Goal: Information Seeking & Learning: Learn about a topic

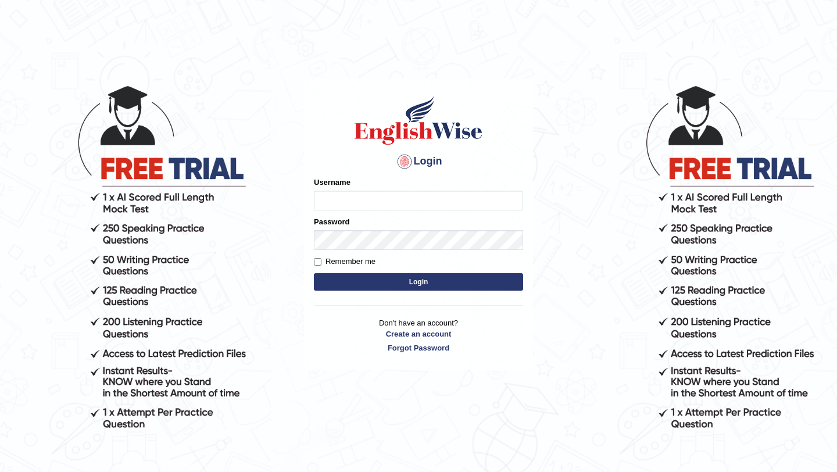
type input "0415313655"
click at [412, 282] on button "Login" at bounding box center [418, 281] width 209 height 17
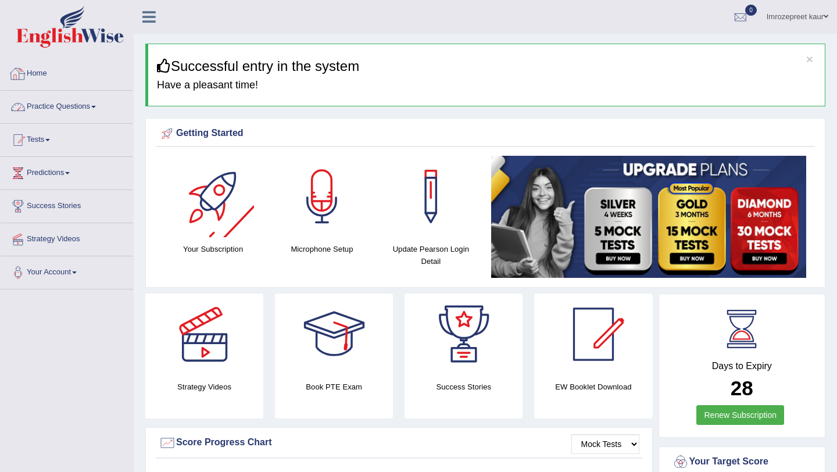
click at [69, 117] on link "Practice Questions" at bounding box center [67, 105] width 132 height 29
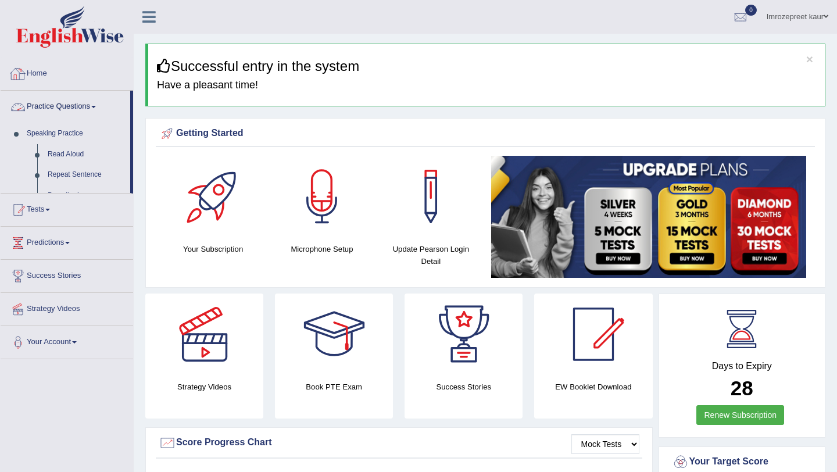
click at [69, 110] on link "Practice Questions" at bounding box center [66, 105] width 130 height 29
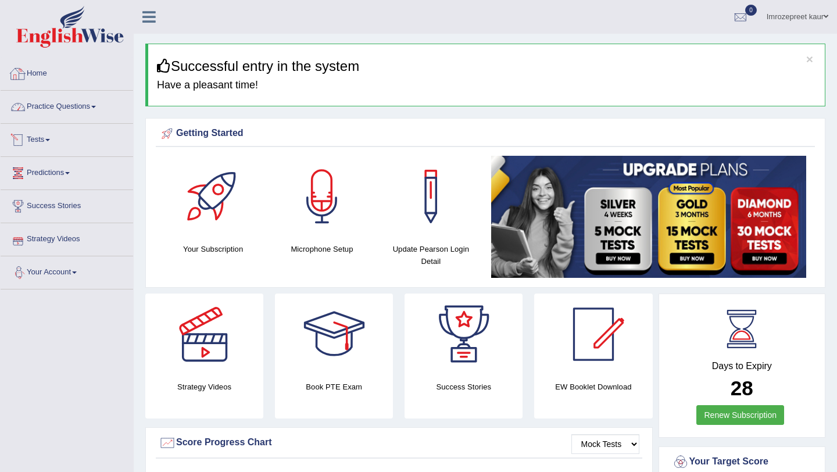
click at [77, 109] on link "Practice Questions" at bounding box center [67, 105] width 132 height 29
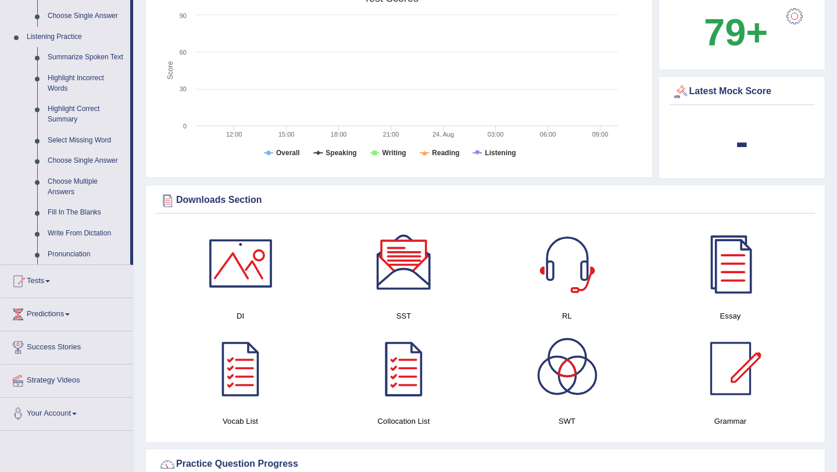
scroll to position [484, 0]
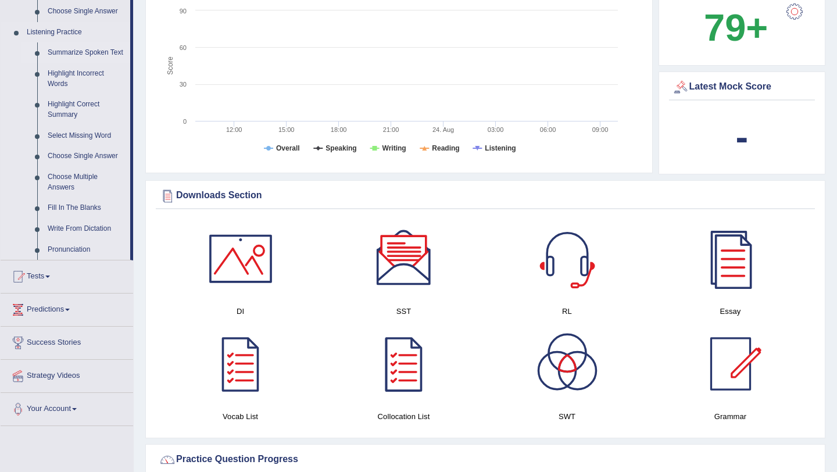
click at [64, 55] on link "Summarize Spoken Text" at bounding box center [86, 52] width 88 height 21
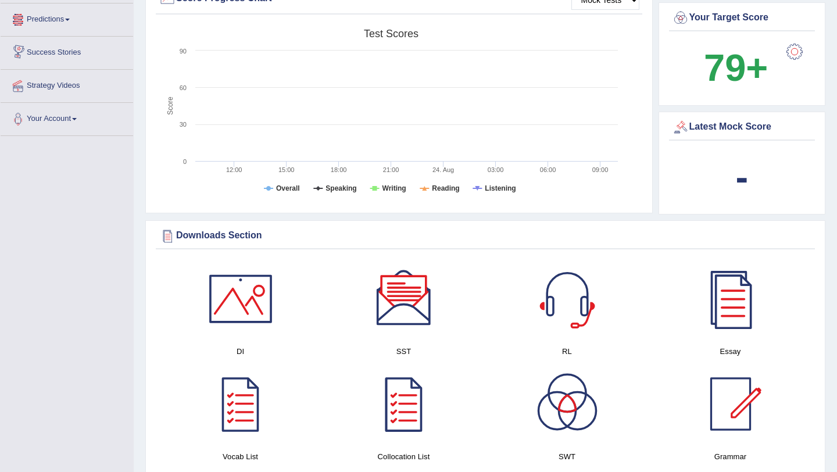
scroll to position [462, 0]
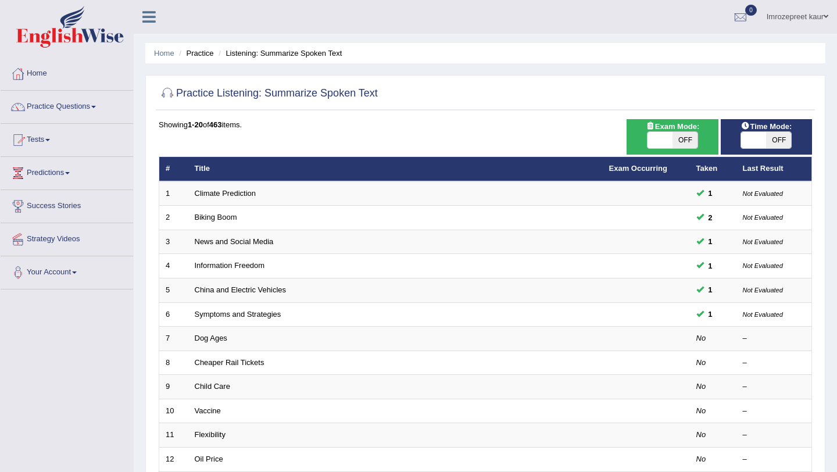
click at [72, 104] on link "Practice Questions" at bounding box center [67, 105] width 132 height 29
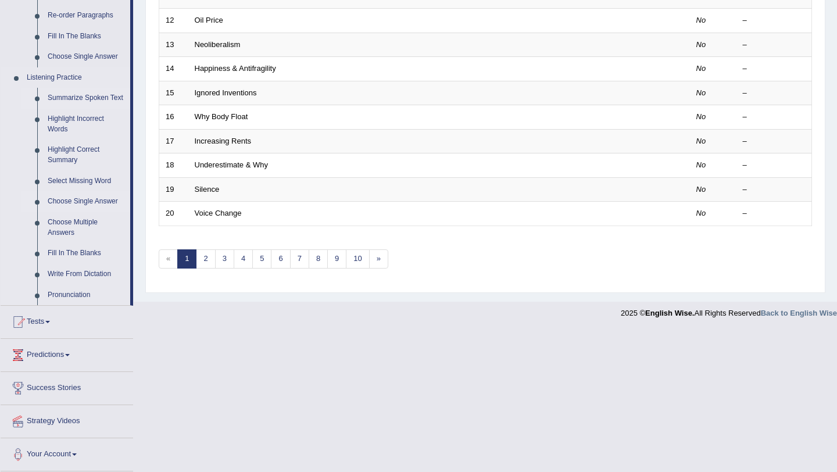
scroll to position [448, 0]
click at [77, 202] on link "Choose Single Answer" at bounding box center [86, 201] width 88 height 21
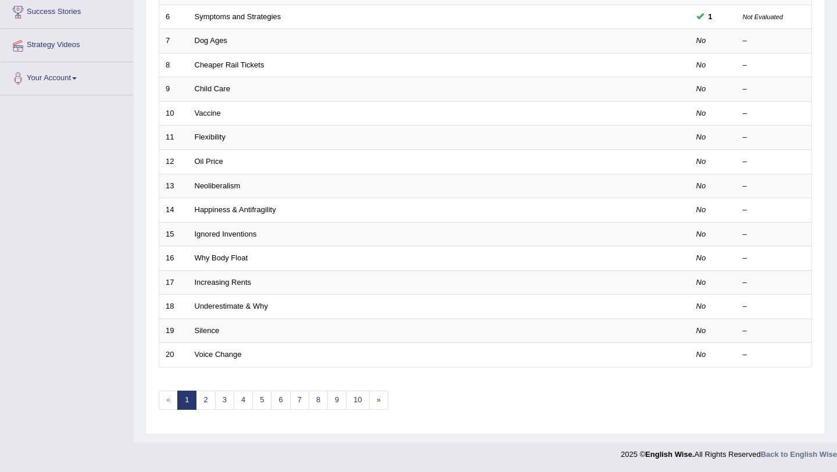
scroll to position [128, 0]
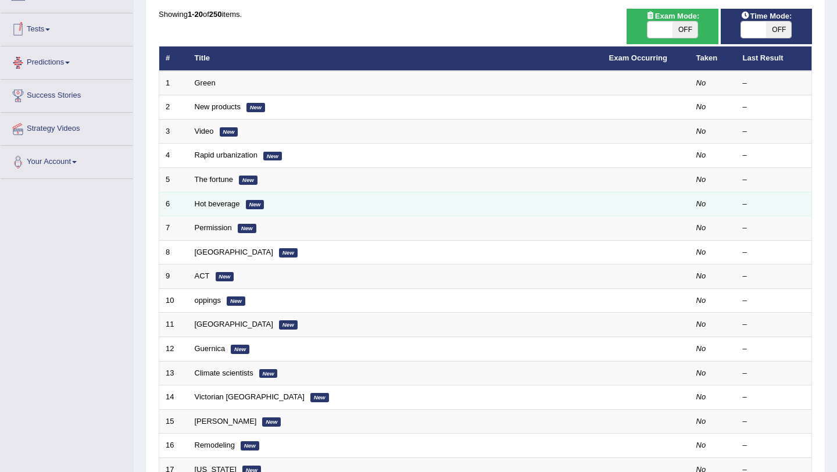
scroll to position [123, 0]
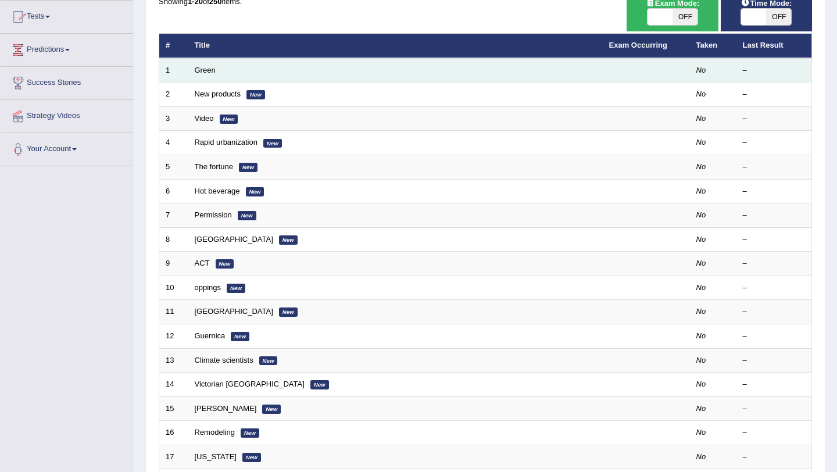
click at [198, 75] on td "Green" at bounding box center [395, 70] width 414 height 24
click at [201, 73] on link "Green" at bounding box center [205, 70] width 21 height 9
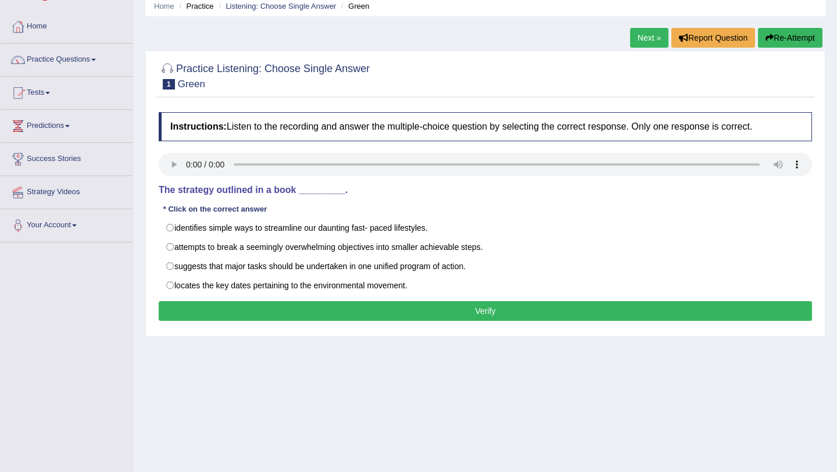
scroll to position [35, 0]
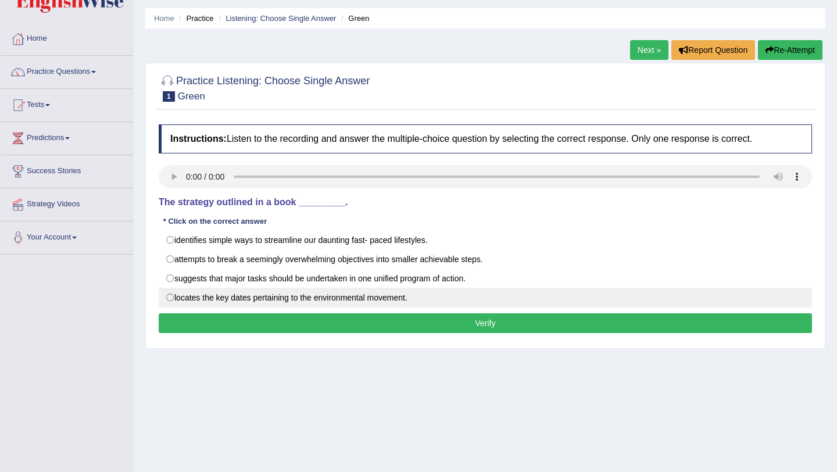
click at [166, 294] on label "locates the key dates pertaining to the environmental movement." at bounding box center [485, 298] width 653 height 20
radio input "true"
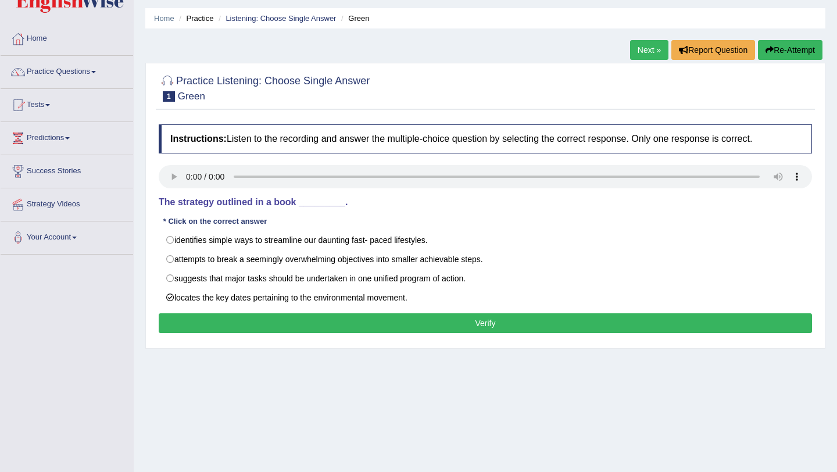
click at [197, 322] on button "Verify" at bounding box center [485, 323] width 653 height 20
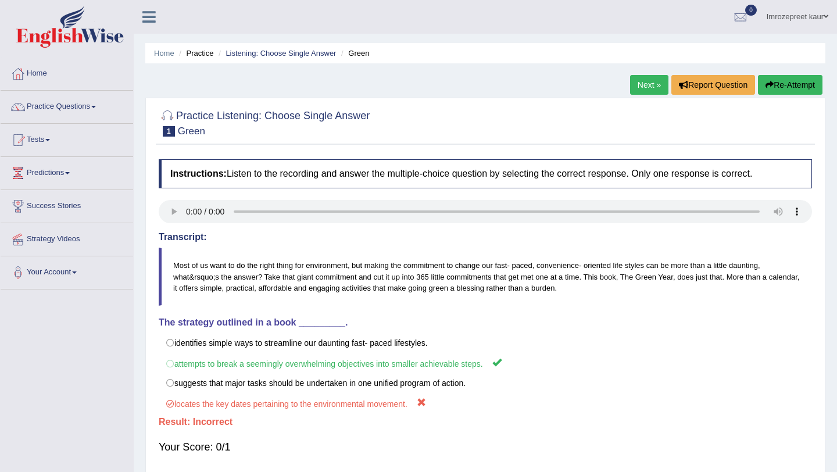
scroll to position [3, 0]
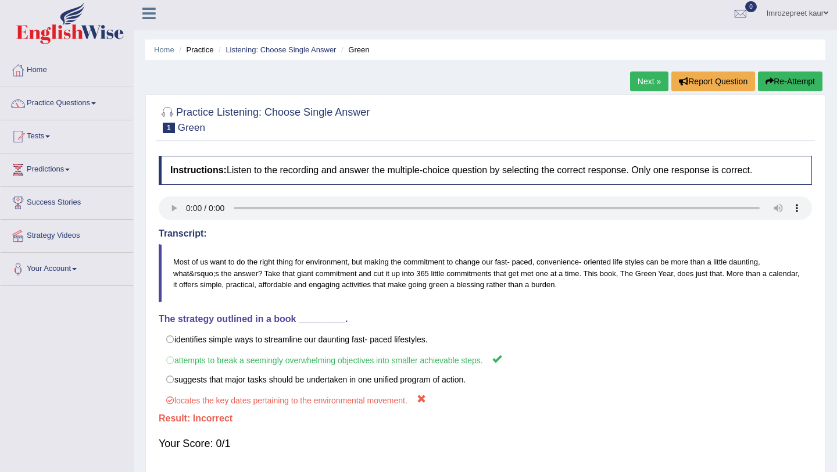
click at [807, 80] on button "Re-Attempt" at bounding box center [790, 81] width 64 height 20
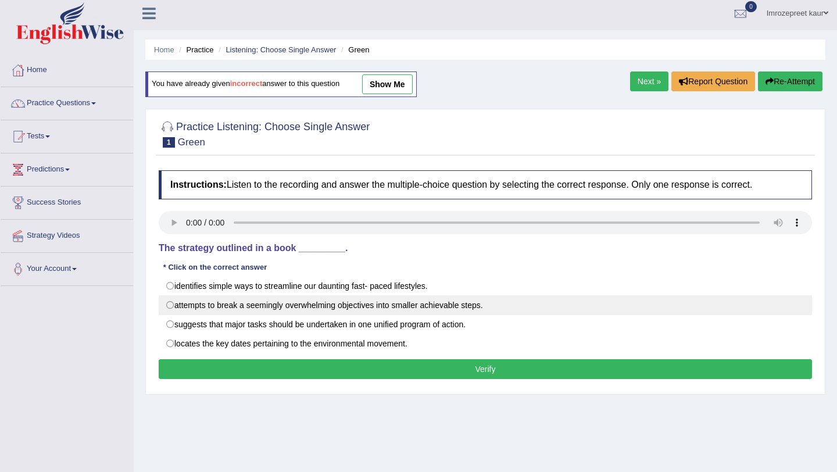
click at [174, 307] on label "attempts to break a seemingly overwhelming objectives into smaller achievable s…" at bounding box center [485, 305] width 653 height 20
radio input "true"
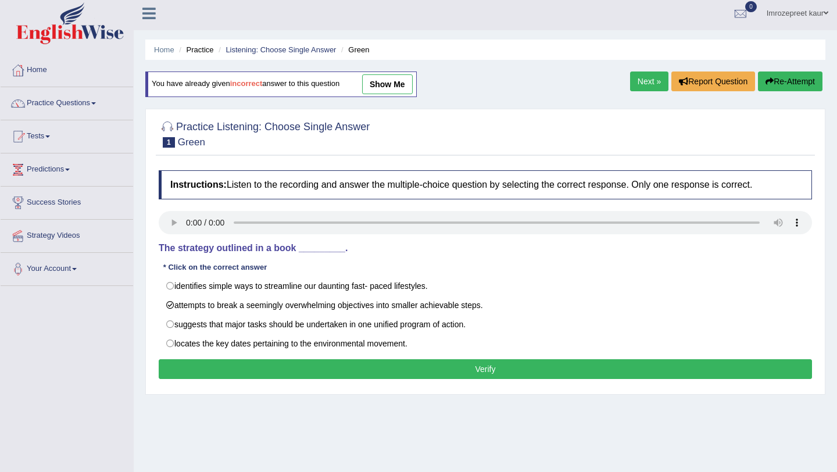
click at [235, 358] on div "Instructions: Listen to the recording and answer the multiple-choice question b…" at bounding box center [485, 276] width 659 height 224
click at [232, 375] on button "Verify" at bounding box center [485, 369] width 653 height 20
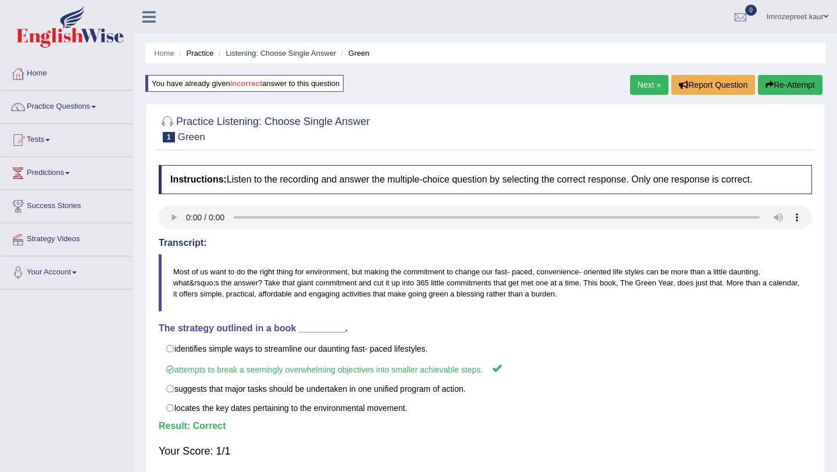
click at [647, 91] on link "Next »" at bounding box center [649, 85] width 38 height 20
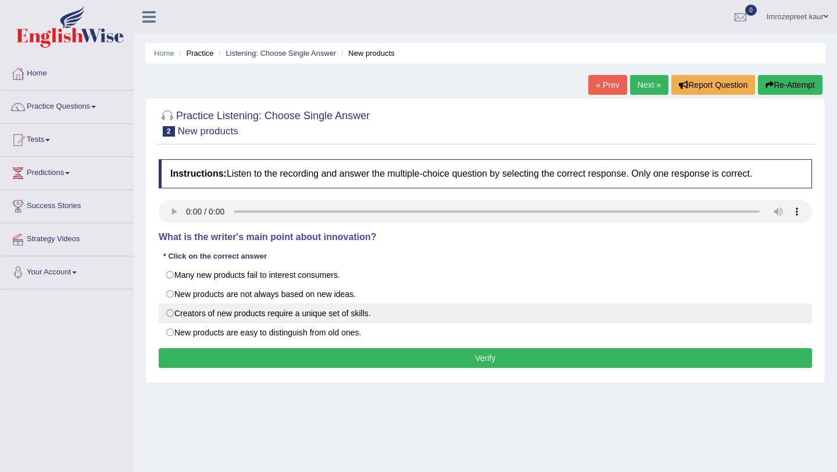
click at [349, 315] on label "Creators of new products require a unique set of skills." at bounding box center [485, 313] width 653 height 20
radio input "true"
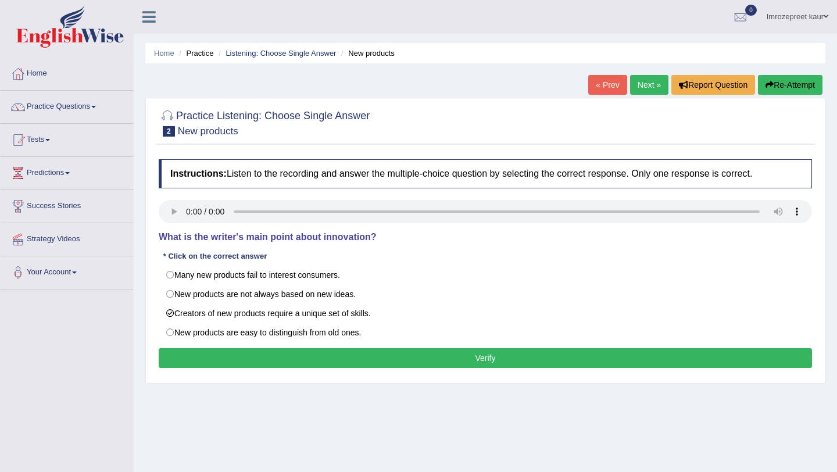
click at [347, 366] on button "Verify" at bounding box center [485, 358] width 653 height 20
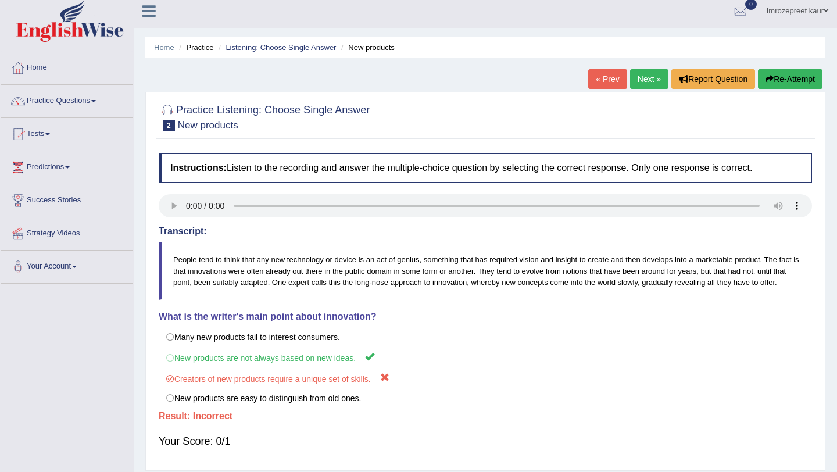
scroll to position [6, 0]
click at [787, 69] on button "Re-Attempt" at bounding box center [790, 79] width 64 height 20
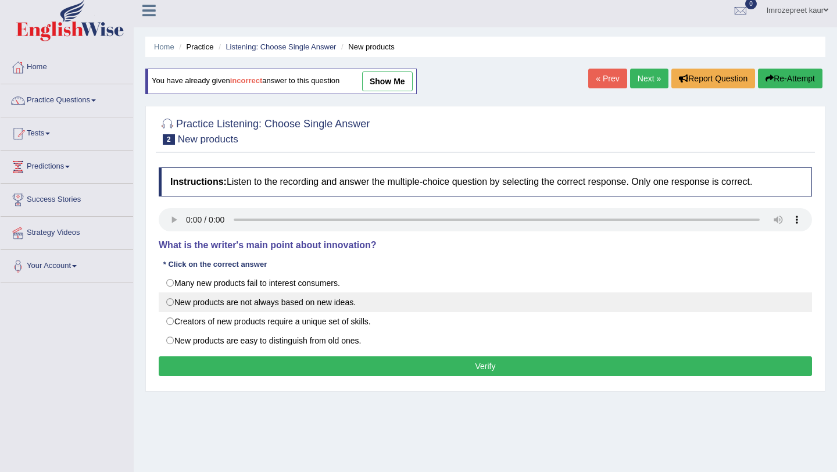
click at [317, 301] on label "New products are not always based on new ideas." at bounding box center [485, 302] width 653 height 20
radio input "true"
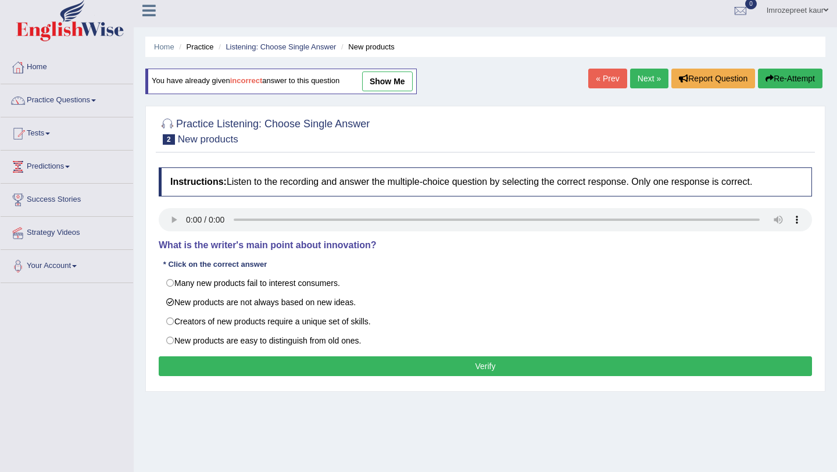
click at [318, 365] on button "Verify" at bounding box center [485, 366] width 653 height 20
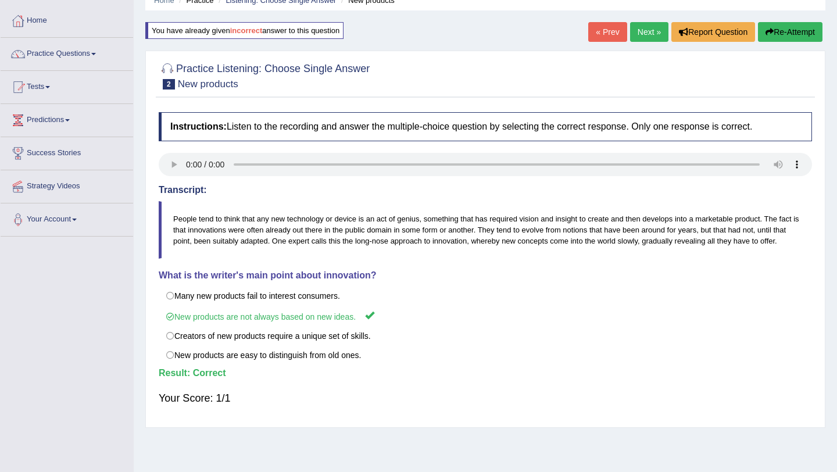
scroll to position [53, 0]
click at [647, 33] on link "Next »" at bounding box center [649, 31] width 38 height 20
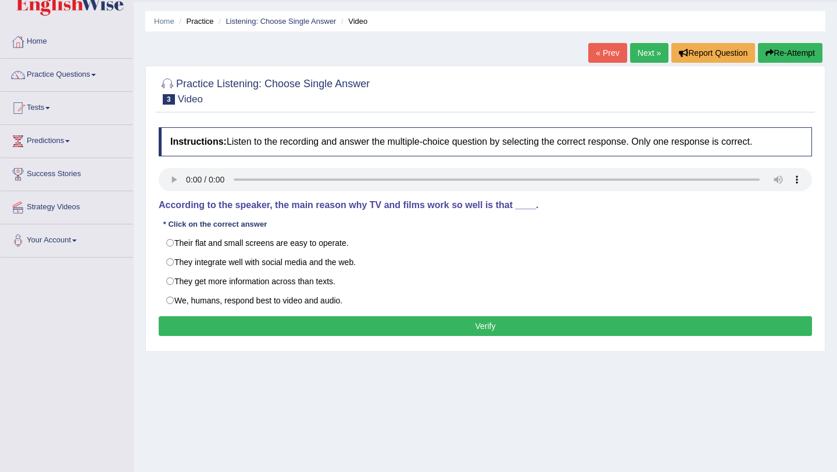
scroll to position [32, 0]
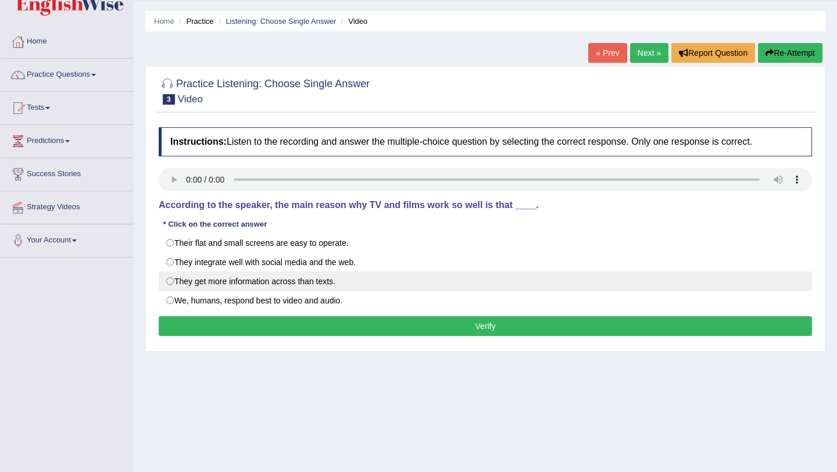
click at [324, 277] on label "They get more information across than texts." at bounding box center [485, 281] width 653 height 20
radio input "true"
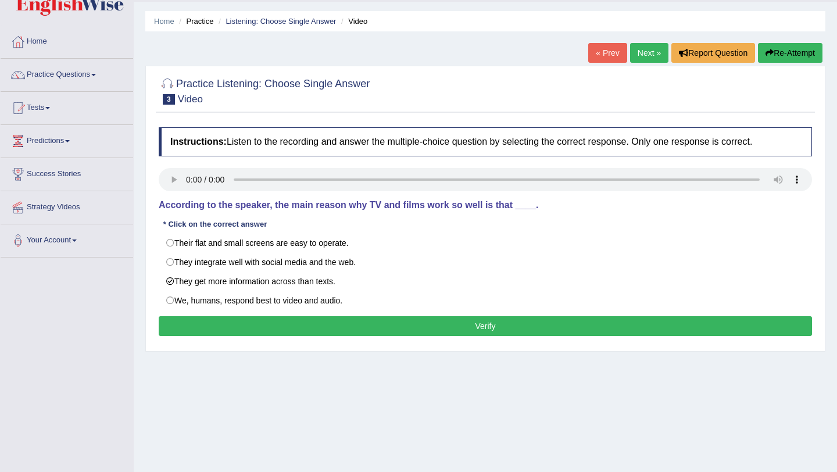
click at [331, 324] on button "Verify" at bounding box center [485, 326] width 653 height 20
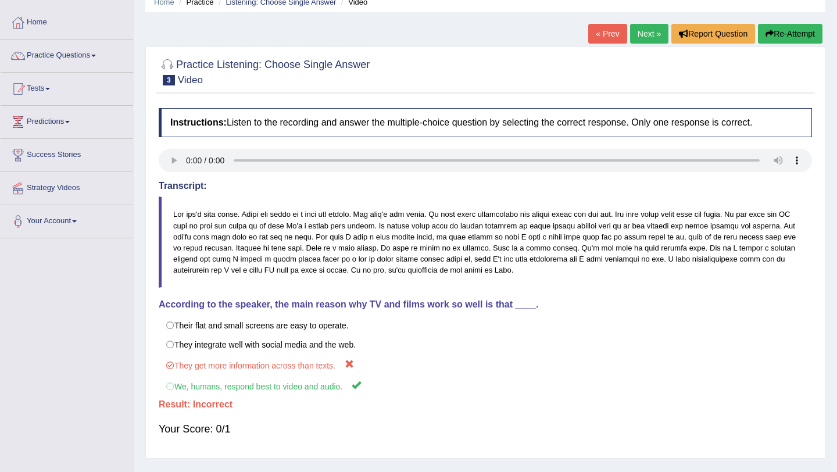
scroll to position [38, 0]
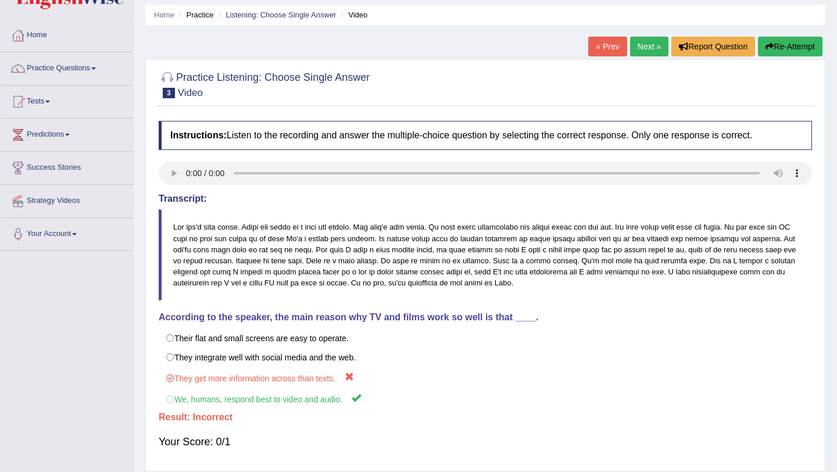
click at [774, 40] on button "Re-Attempt" at bounding box center [790, 47] width 64 height 20
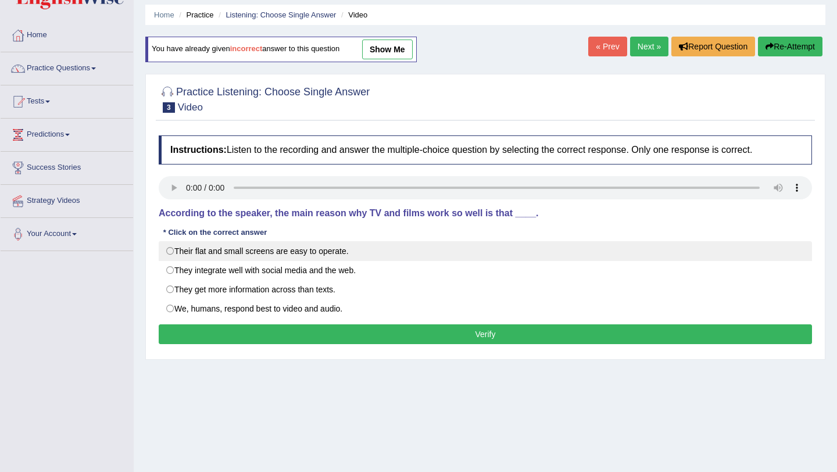
click at [359, 243] on label "Their flat and small screens are easy to operate." at bounding box center [485, 251] width 653 height 20
radio input "true"
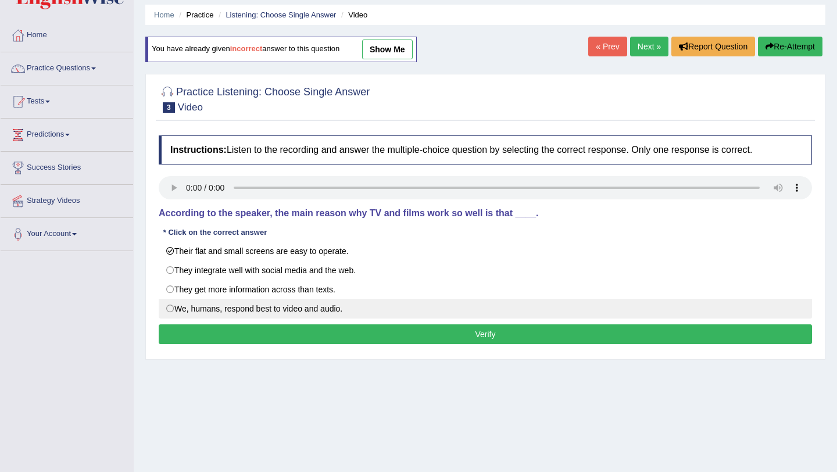
click at [365, 302] on label "We, humans, respond best to video and audio." at bounding box center [485, 309] width 653 height 20
radio input "true"
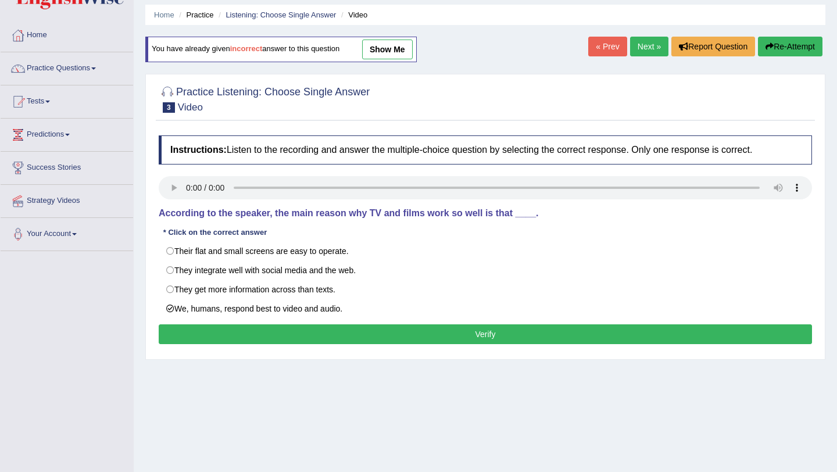
click at [410, 146] on h4 "Instructions: Listen to the recording and answer the multiple-choice question b…" at bounding box center [485, 149] width 653 height 29
click at [408, 152] on h4 "Instructions: Listen to the recording and answer the multiple-choice question b…" at bounding box center [485, 149] width 653 height 29
click at [224, 319] on div "Instructions: Listen to the recording and answer the multiple-choice question b…" at bounding box center [485, 242] width 659 height 224
click at [223, 327] on button "Verify" at bounding box center [485, 334] width 653 height 20
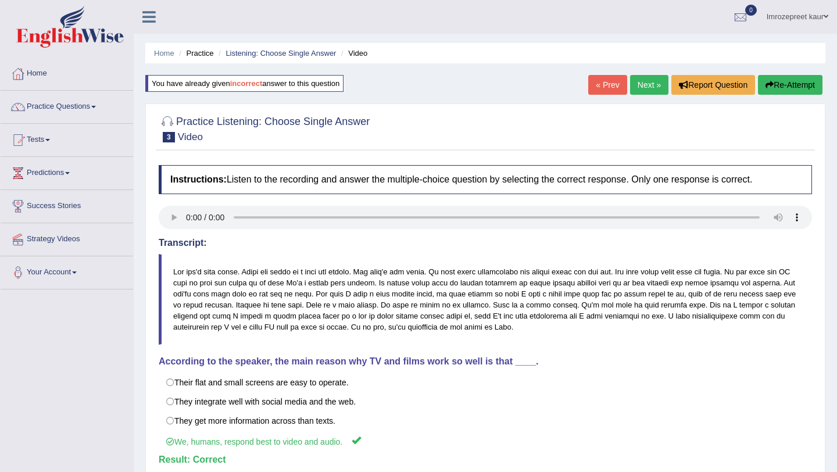
click at [646, 91] on link "Next »" at bounding box center [649, 85] width 38 height 20
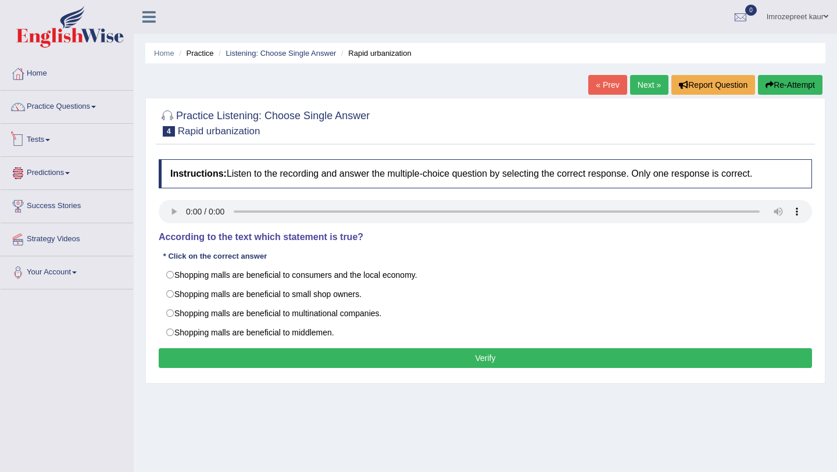
click at [100, 117] on link "Practice Questions" at bounding box center [67, 105] width 132 height 29
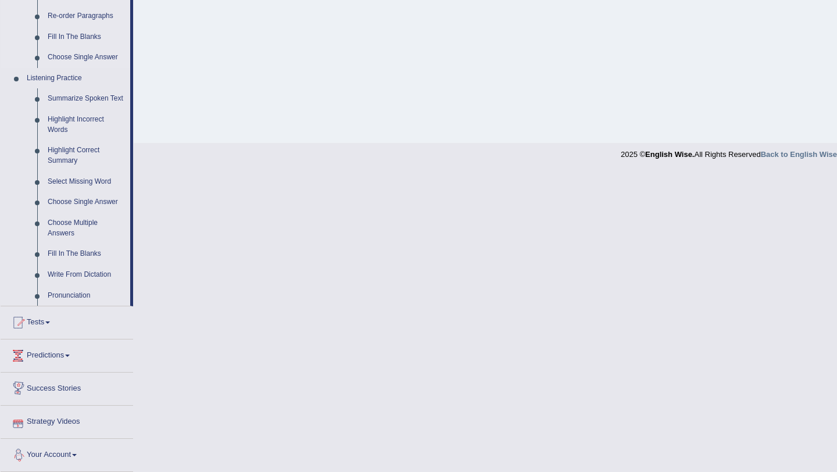
scroll to position [449, 0]
click at [81, 274] on link "Write From Dictation" at bounding box center [86, 274] width 88 height 21
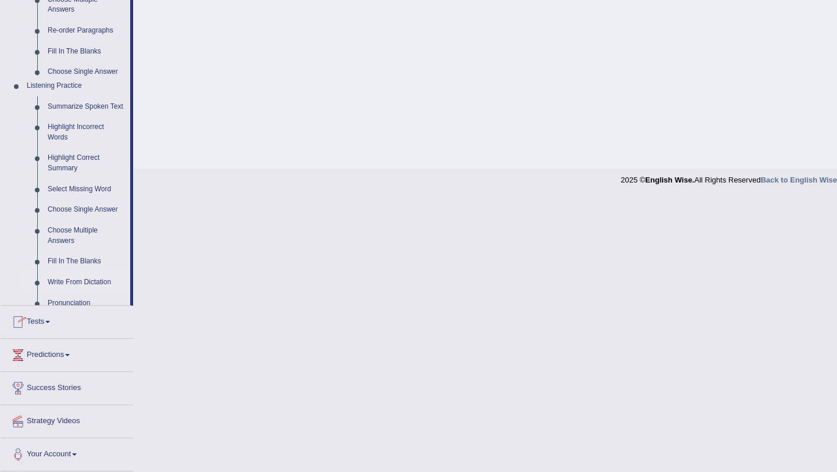
scroll to position [138, 0]
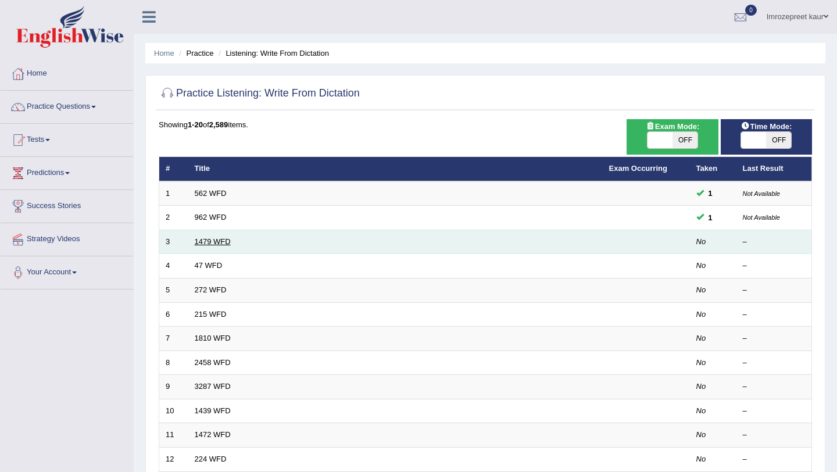
click at [209, 239] on link "1479 WFD" at bounding box center [213, 241] width 36 height 9
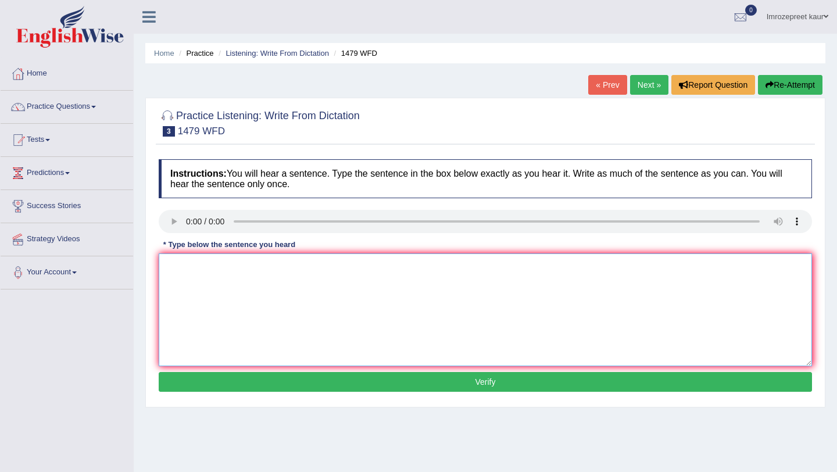
click at [192, 288] on textarea at bounding box center [485, 309] width 653 height 113
type textarea "t"
click at [173, 260] on textarea at bounding box center [485, 309] width 653 height 113
click at [260, 265] on textarea "the teacher require the stidents tyo aatrend the ceremony in the summer vacation" at bounding box center [485, 309] width 653 height 113
click at [296, 268] on textarea "the teacher require the students tyo aatrend the ceremony in the summer vacation" at bounding box center [485, 309] width 653 height 113
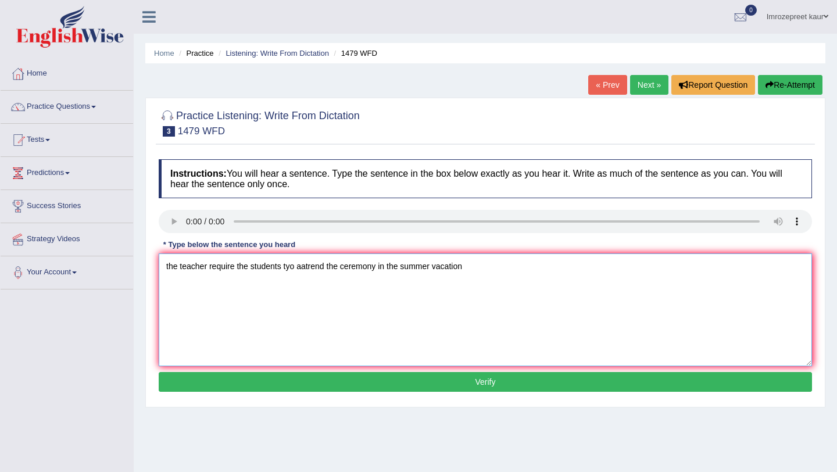
click at [294, 267] on textarea "the teacher require the students tyo aatrend the ceremony in the summer vacation" at bounding box center [485, 309] width 653 height 113
click at [288, 268] on textarea "the teacher require the students tyo aatrend the ceremony in the summer vacation" at bounding box center [485, 309] width 653 height 113
click at [292, 268] on textarea "the teacher require the students tyo aatrend the ceremony in the summer vacation" at bounding box center [485, 309] width 653 height 113
click at [298, 267] on textarea "the teacher require the students to aatrend the ceremony in the summer vacation" at bounding box center [485, 309] width 653 height 113
click at [303, 266] on textarea "the teacher require the students to atrend the ceremony in the summer vacation" at bounding box center [485, 309] width 653 height 113
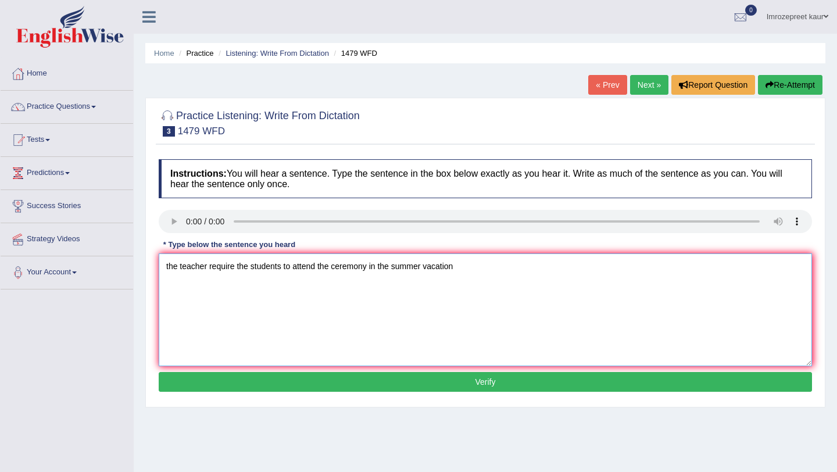
click at [463, 269] on textarea "the teacher require the students to attend the ceremony in the summer vacation" at bounding box center [485, 309] width 653 height 113
click at [167, 263] on textarea "the teacher require the students to attend the ceremony in the summer vacation." at bounding box center [485, 309] width 653 height 113
type textarea "The teacher require the students to attend the ceremony in the summer vacation."
click at [321, 383] on button "Verify" at bounding box center [485, 382] width 653 height 20
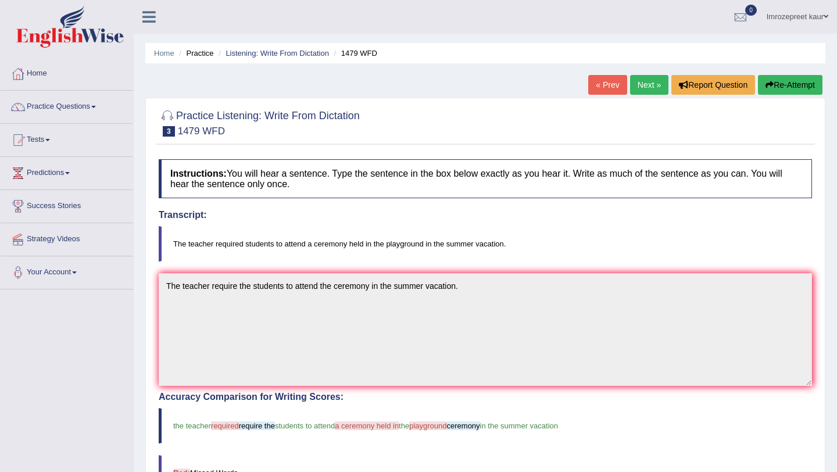
click at [652, 92] on link "Next »" at bounding box center [649, 85] width 38 height 20
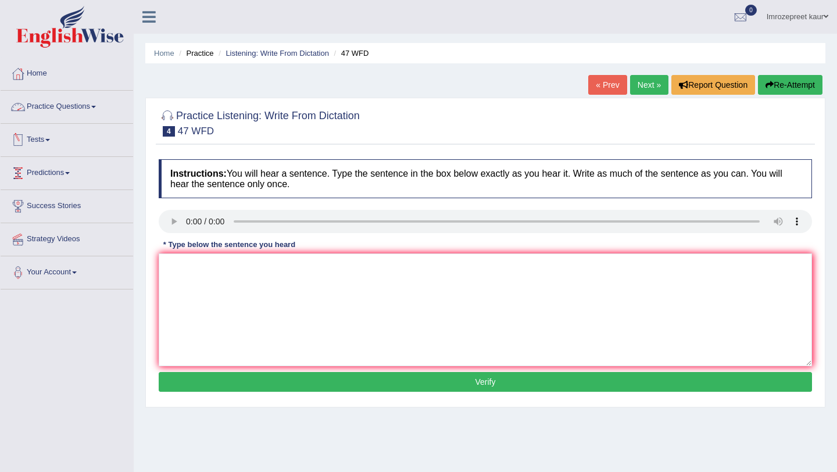
click at [65, 102] on link "Practice Questions" at bounding box center [67, 105] width 132 height 29
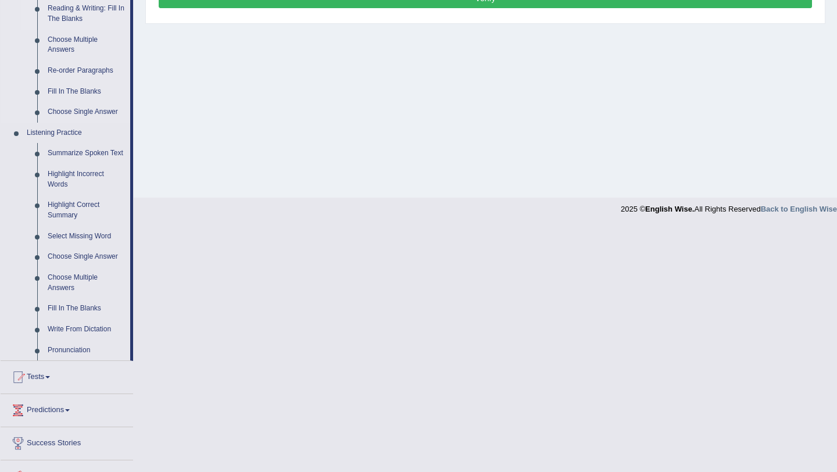
scroll to position [385, 0]
click at [82, 318] on link "Fill In The Blanks" at bounding box center [86, 307] width 88 height 21
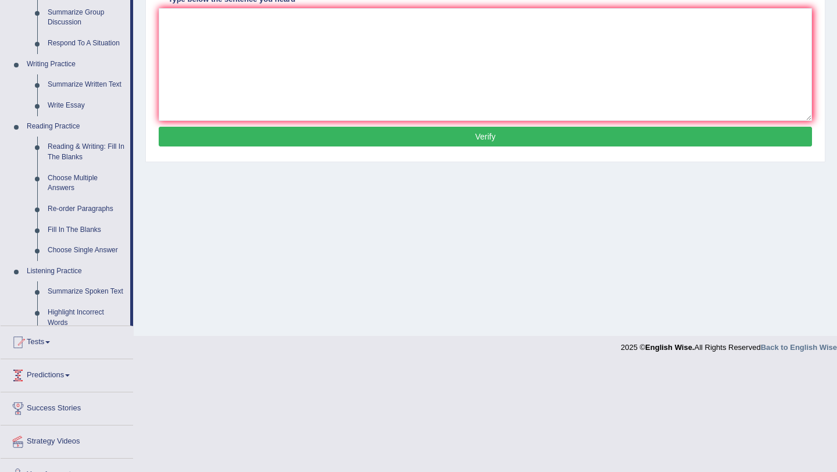
scroll to position [225, 0]
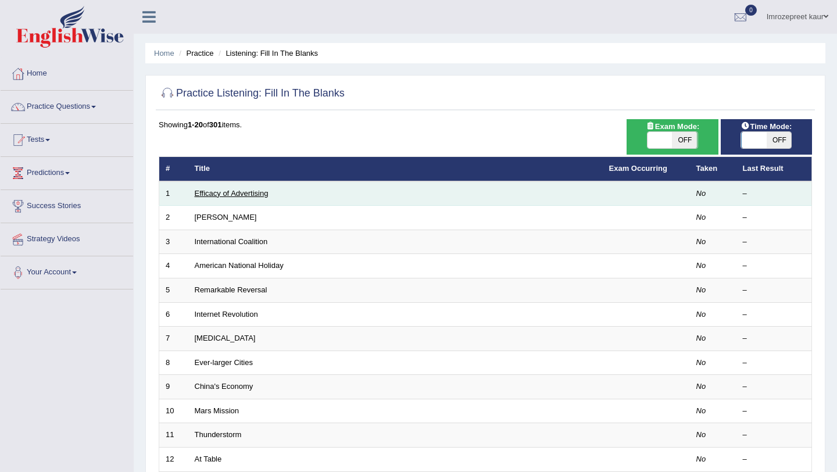
click at [228, 194] on link "Efficacy of Advertising" at bounding box center [232, 193] width 74 height 9
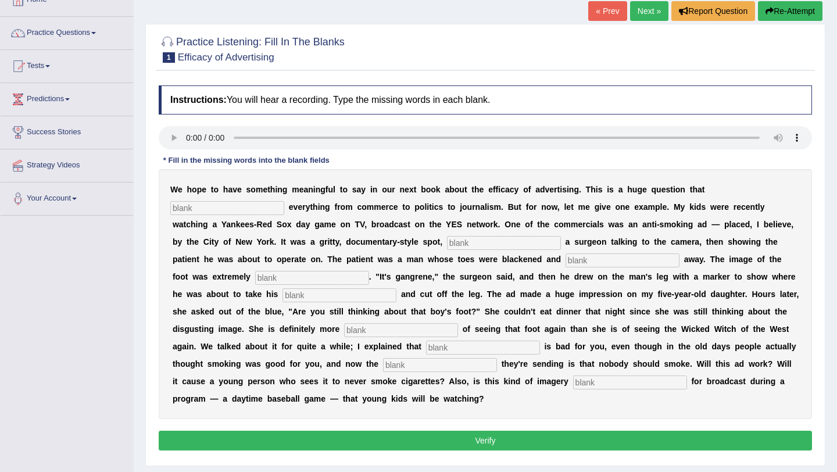
scroll to position [83, 0]
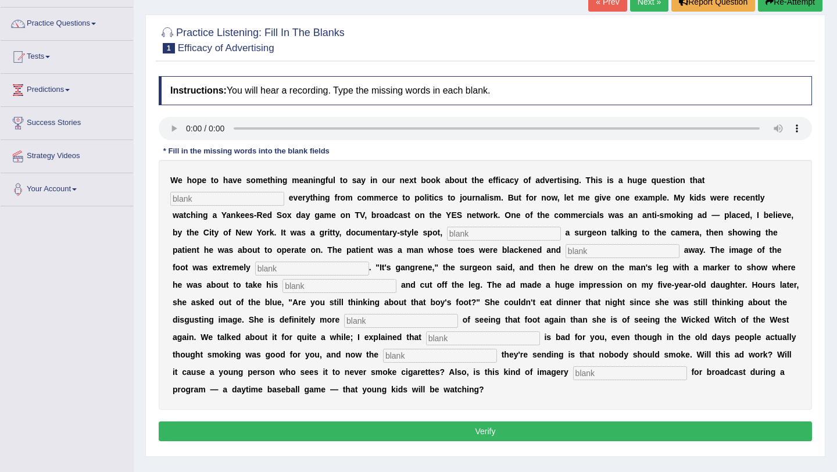
click at [244, 192] on input "text" at bounding box center [227, 199] width 114 height 14
click at [198, 198] on input "text" at bounding box center [227, 199] width 114 height 14
type input "IMPACTS"
click at [447, 231] on input "text" at bounding box center [504, 234] width 114 height 14
type input "FEATURING"
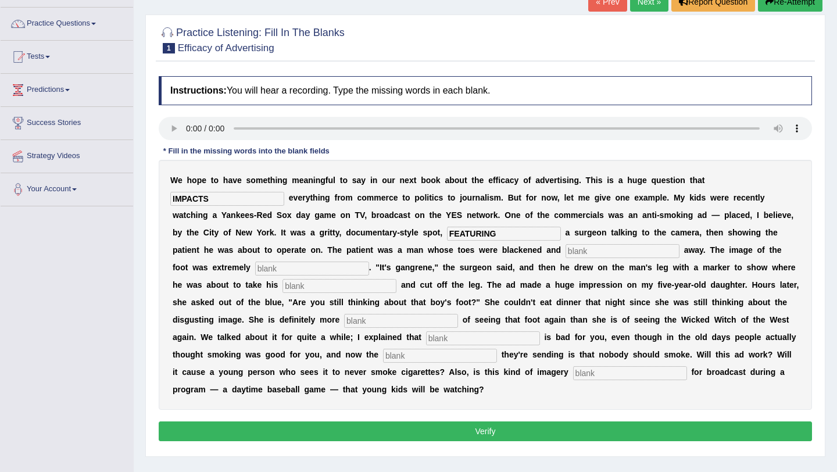
click at [565, 250] on input "text" at bounding box center [622, 251] width 114 height 14
click at [565, 249] on input "text" at bounding box center [622, 251] width 114 height 14
type input "RUNNING"
click at [255, 264] on input "text" at bounding box center [312, 268] width 114 height 14
type input "DISGUSTING"
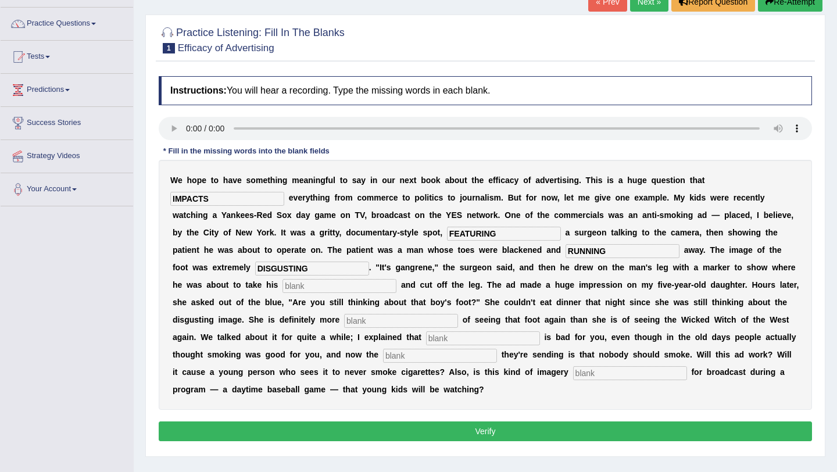
click at [282, 288] on input "text" at bounding box center [339, 286] width 114 height 14
type input "HACKSOFF"
click at [344, 322] on input "text" at bounding box center [401, 321] width 114 height 14
type input "SCARED"
click at [426, 336] on input "text" at bounding box center [483, 338] width 114 height 14
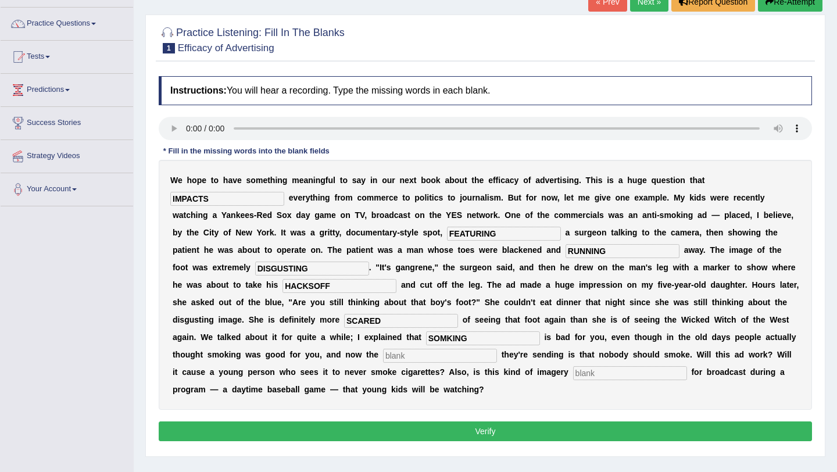
click at [426, 339] on input "SOMKING" at bounding box center [483, 338] width 114 height 14
type input "SMKING"
click at [573, 376] on input "text" at bounding box center [630, 373] width 114 height 14
type input "APPRP[RITE"
drag, startPoint x: 781, startPoint y: 270, endPoint x: 733, endPoint y: 270, distance: 48.2
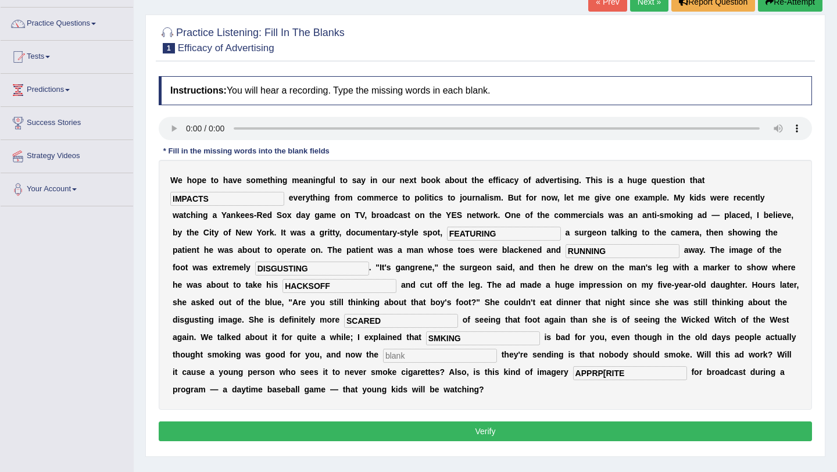
click at [257, 280] on b "k" at bounding box center [255, 284] width 5 height 9
click at [426, 339] on input "SMKING" at bounding box center [483, 338] width 114 height 14
type input "SMOKING"
click at [383, 356] on input "text" at bounding box center [440, 356] width 114 height 14
type input "MESSAGE"
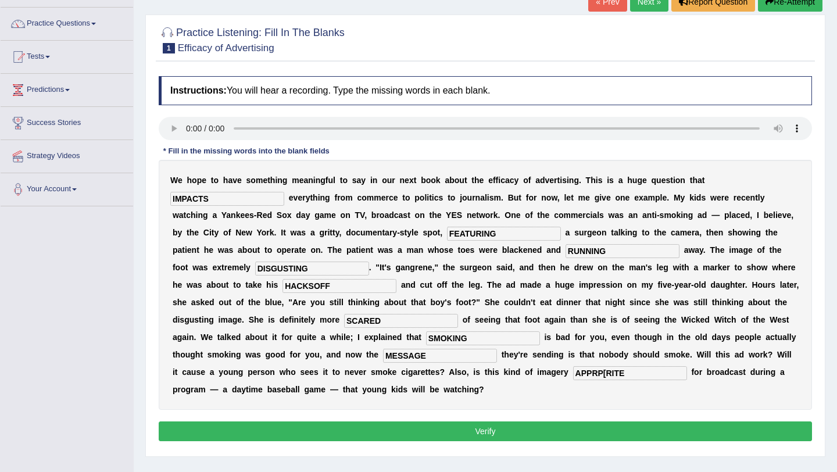
click at [573, 376] on input "APPRP[RITE" at bounding box center [630, 373] width 114 height 14
click at [573, 374] on input "APPRPRITE" at bounding box center [630, 373] width 114 height 14
click at [573, 373] on input "APPROPRITE" at bounding box center [630, 373] width 114 height 14
type input "APPROPRIATE"
click at [439, 436] on button "Verify" at bounding box center [485, 431] width 653 height 20
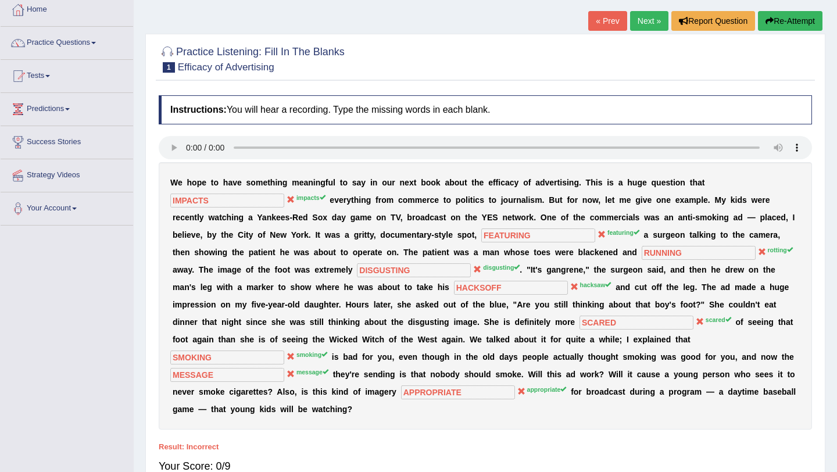
scroll to position [0, 0]
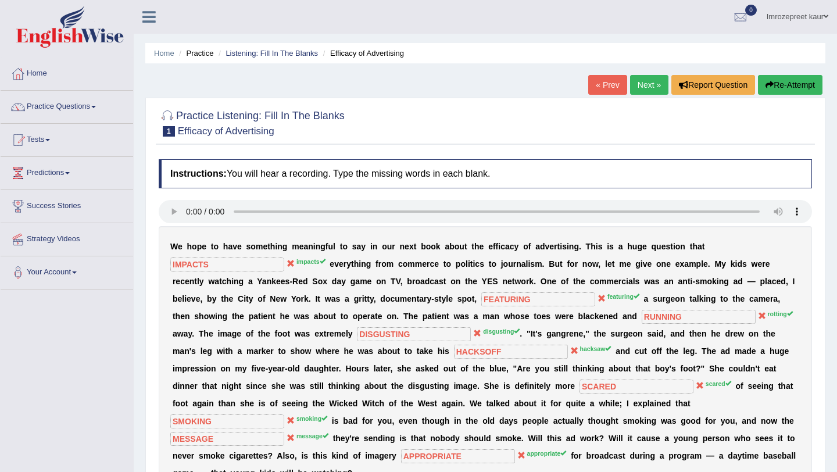
click at [569, 306] on div "W e h o p e t o h a v e s o m e t h i n g m e a n i n g f u l t o s a y i n o u…" at bounding box center [485, 359] width 653 height 267
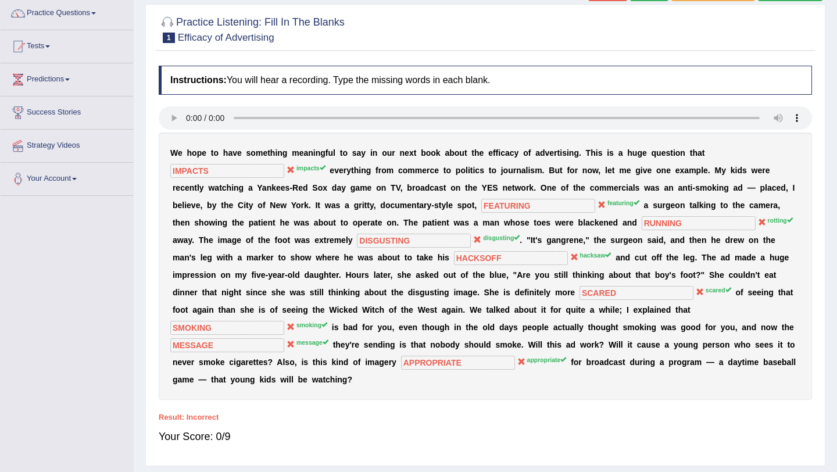
scroll to position [69, 0]
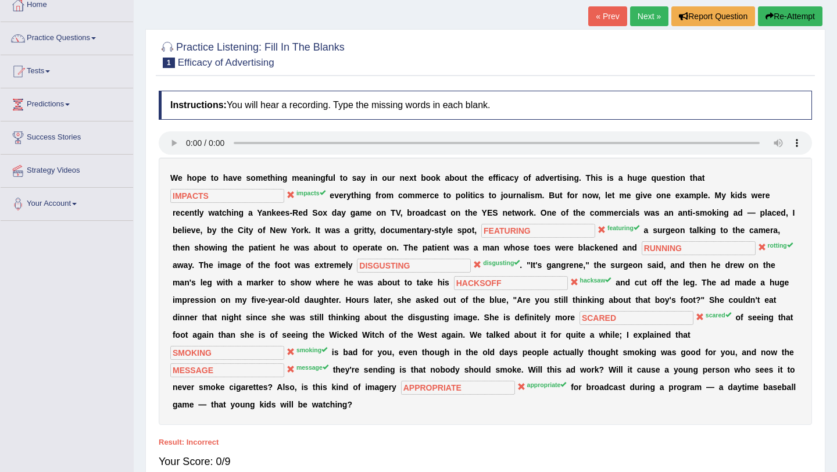
click at [713, 5] on div "Home Practice Listening: Fill In The Blanks Efficacy of Advertising « Prev Next…" at bounding box center [485, 221] width 703 height 581
click at [713, 11] on button "Report Question" at bounding box center [713, 16] width 84 height 20
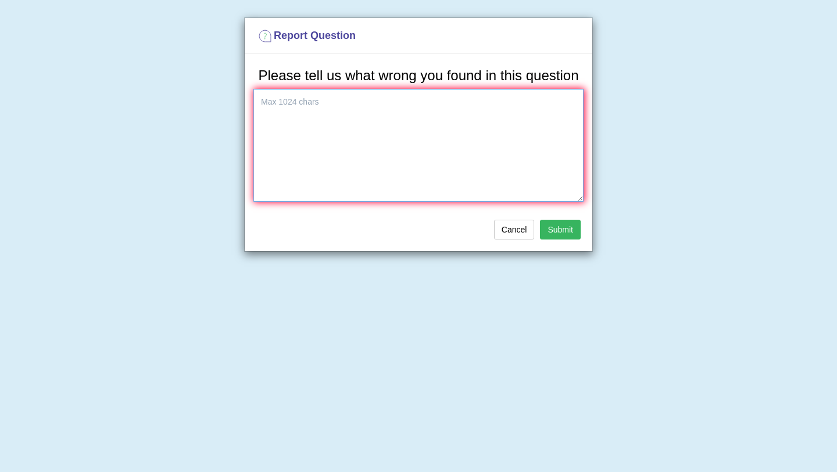
click at [472, 146] on textarea at bounding box center [418, 145] width 330 height 113
click at [269, 120] on textarea "ITS MARKS MY ALL ANSWERS" at bounding box center [418, 145] width 330 height 113
click at [273, 117] on textarea "ITS MARKS MY ALL ANSWERS" at bounding box center [418, 145] width 330 height 113
click at [387, 120] on textarea "IT MARKS MY ALL ANSWERS" at bounding box center [418, 145] width 330 height 113
type textarea "IT MARKS MY ALL ANSWERS INCORRECT BUT WHY"
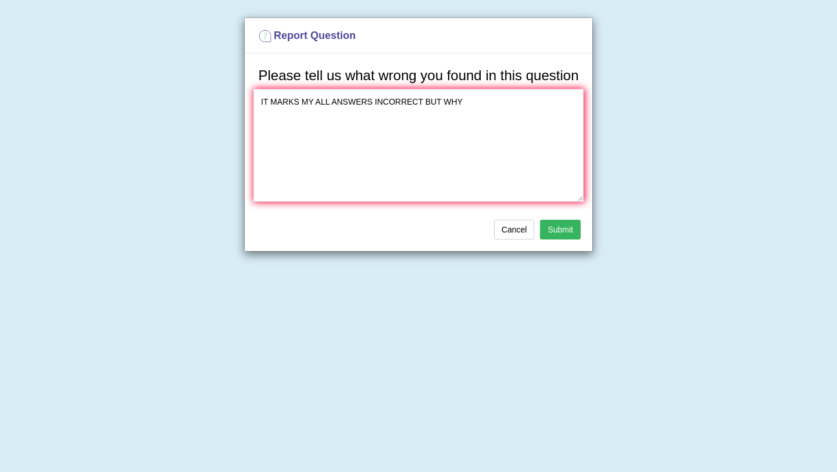
click at [551, 239] on button "Submit" at bounding box center [560, 230] width 41 height 20
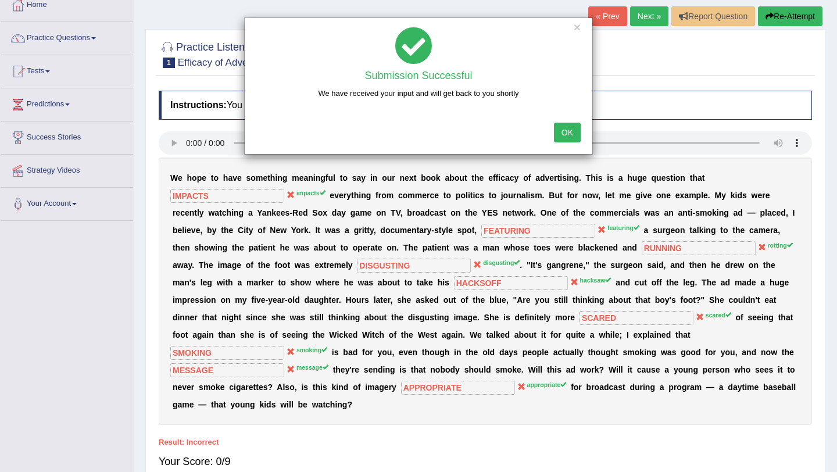
click at [564, 131] on button "OK" at bounding box center [567, 133] width 27 height 20
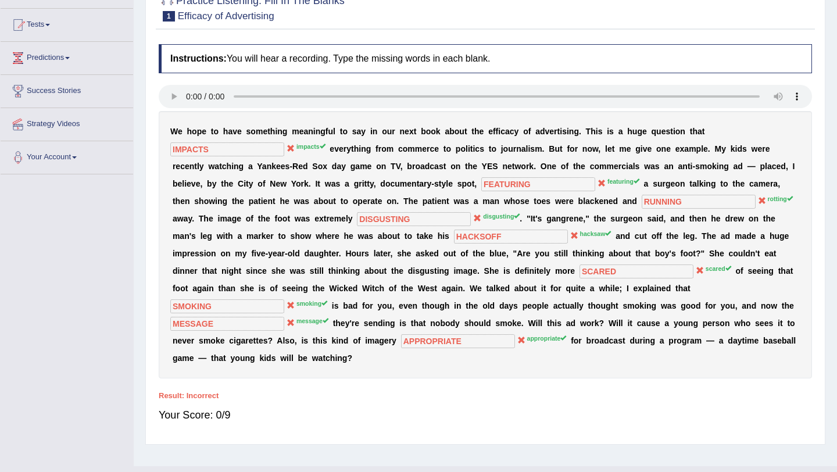
scroll to position [138, 0]
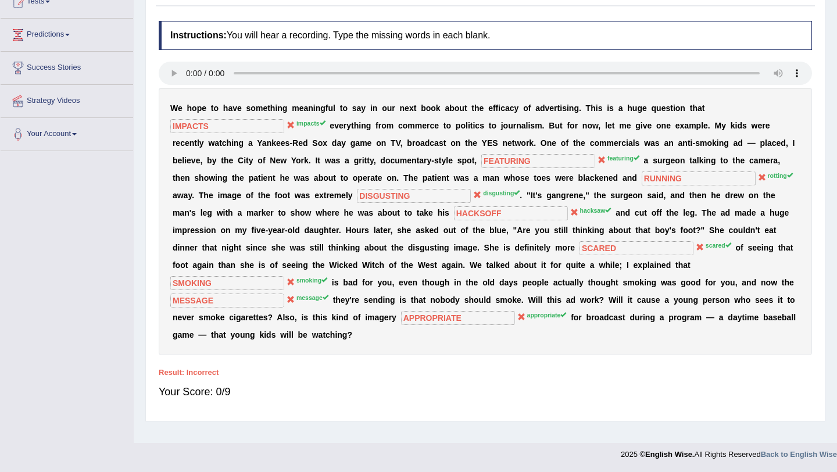
click at [607, 156] on sup "featuring" at bounding box center [623, 158] width 32 height 7
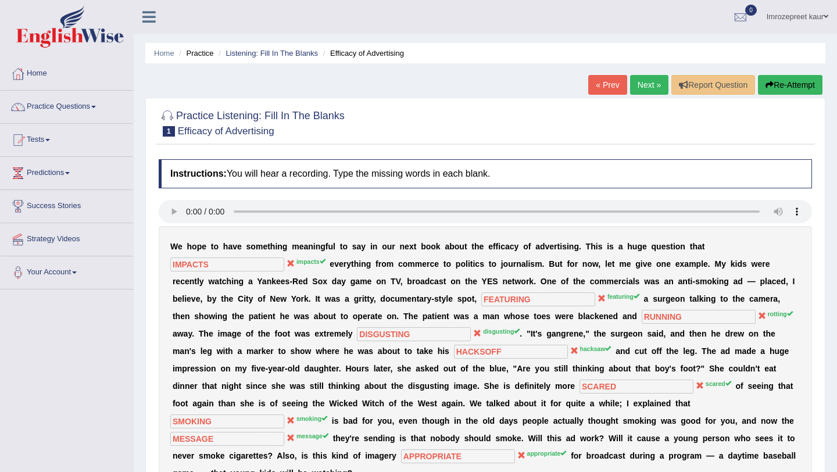
click at [701, 87] on div "« Prev Next » Report Question Re-Attempt" at bounding box center [706, 86] width 237 height 23
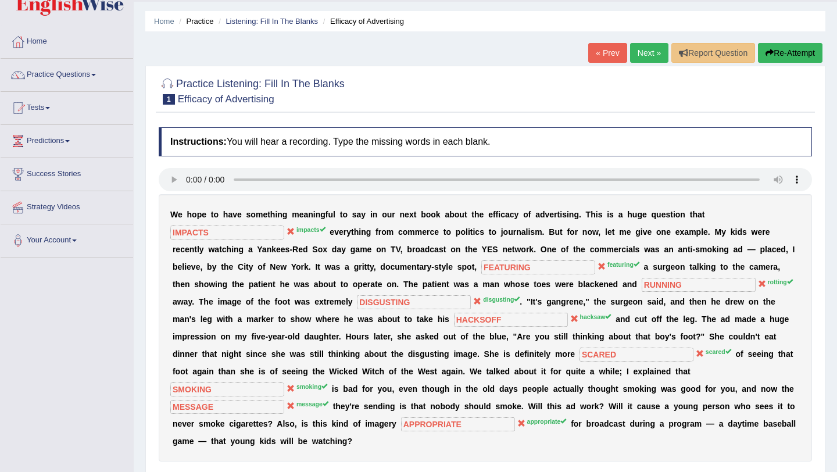
scroll to position [30, 0]
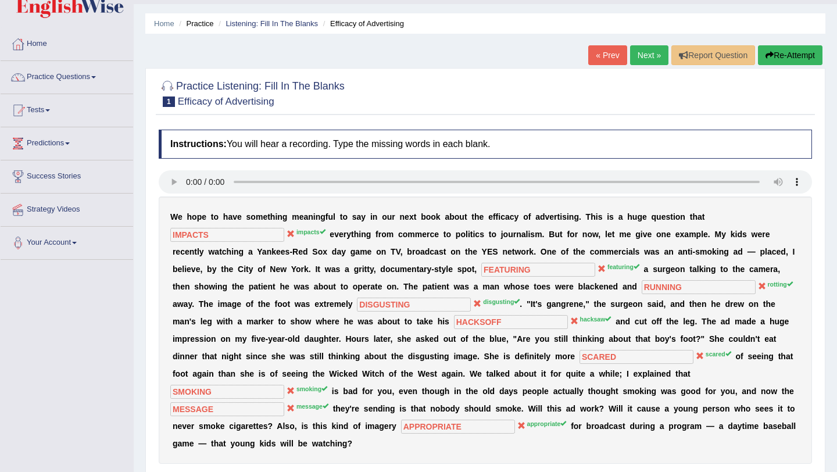
click at [774, 52] on button "Re-Attempt" at bounding box center [790, 55] width 64 height 20
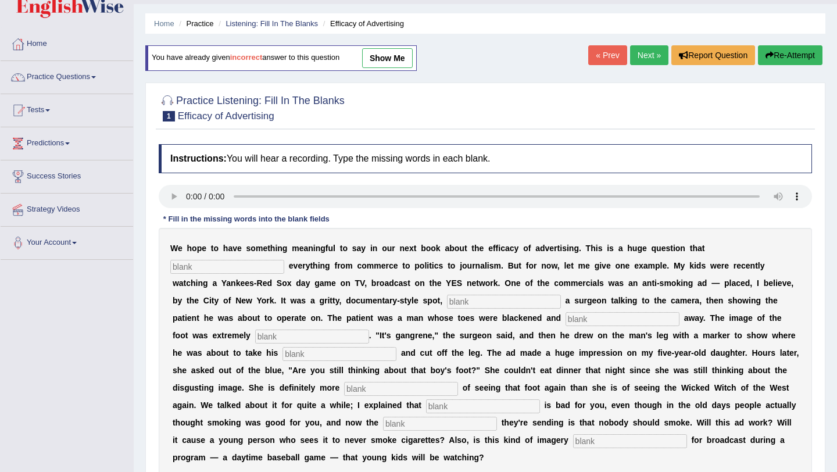
click at [231, 263] on input "text" at bounding box center [227, 267] width 114 height 14
click at [447, 306] on input "text" at bounding box center [504, 302] width 114 height 14
click at [447, 299] on input "text" at bounding box center [504, 302] width 114 height 14
click at [390, 60] on link "show me" at bounding box center [387, 58] width 51 height 20
type input "IMPACTS"
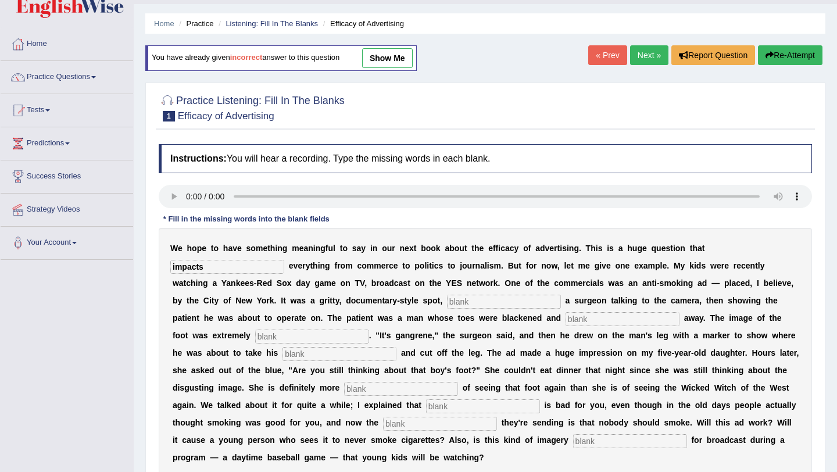
type input "FEATURING"
type input "RUNNING"
type input "DISGUSTING"
type input "HACKSOFF"
type input "SCARED"
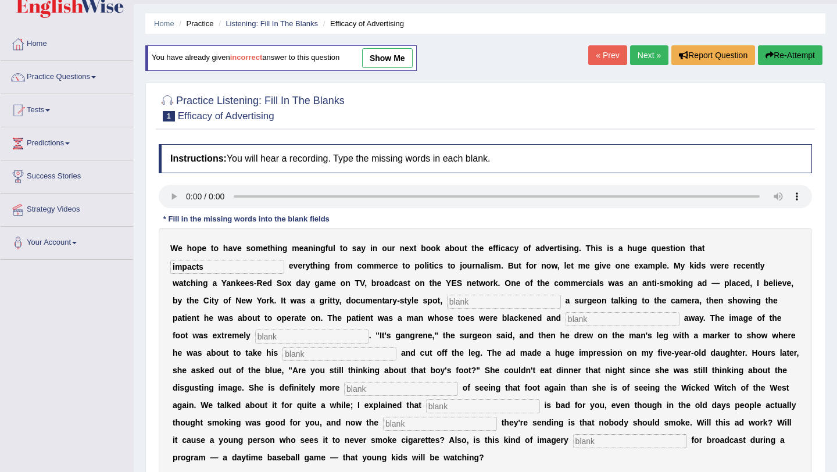
type input "SMOKING"
type input "MESSAGE"
type input "APPROPRIATE"
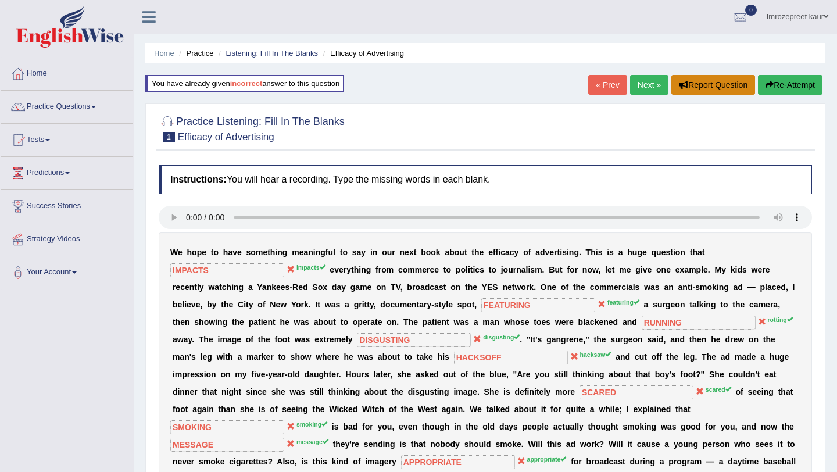
click at [688, 83] on button "Report Question" at bounding box center [713, 85] width 84 height 20
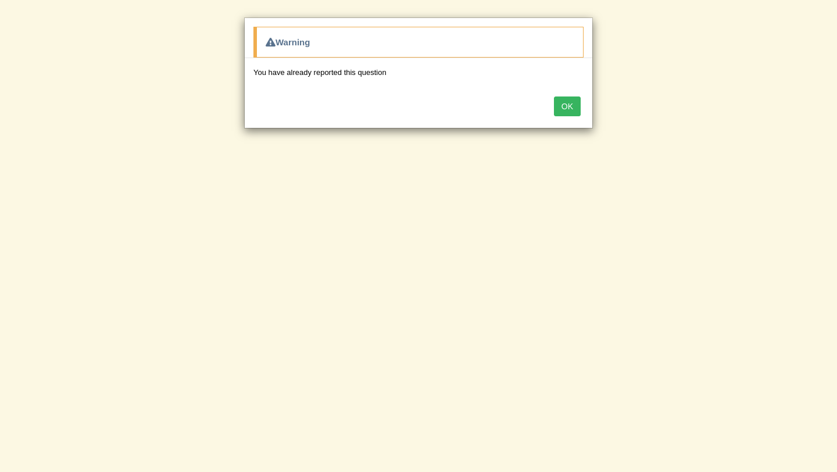
click at [374, 82] on div "You have already reported this question" at bounding box center [418, 72] width 347 height 28
click at [564, 113] on button "OK" at bounding box center [567, 106] width 27 height 20
